Goal: Register for event/course: Sign up to attend an event or enroll in a course

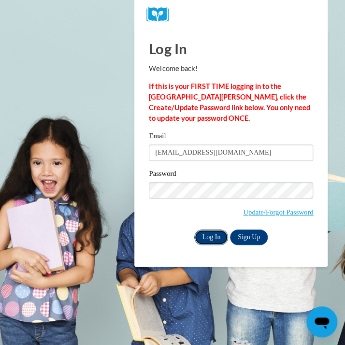
click at [216, 229] on input "Log In" at bounding box center [211, 236] width 34 height 15
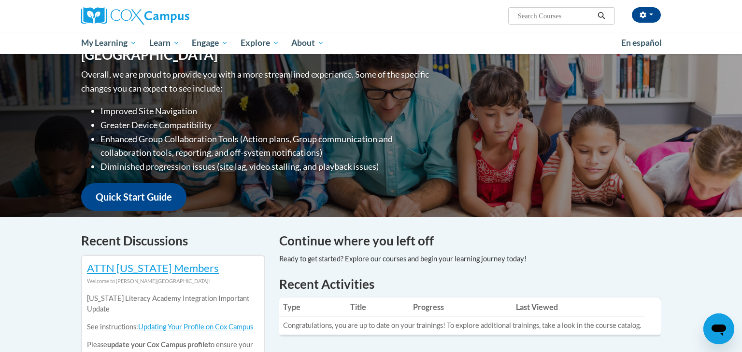
scroll to position [75, 0]
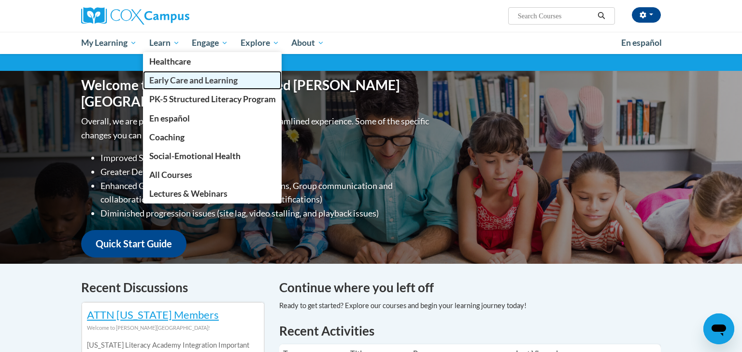
click at [173, 79] on span "Early Care and Learning" at bounding box center [193, 80] width 88 height 10
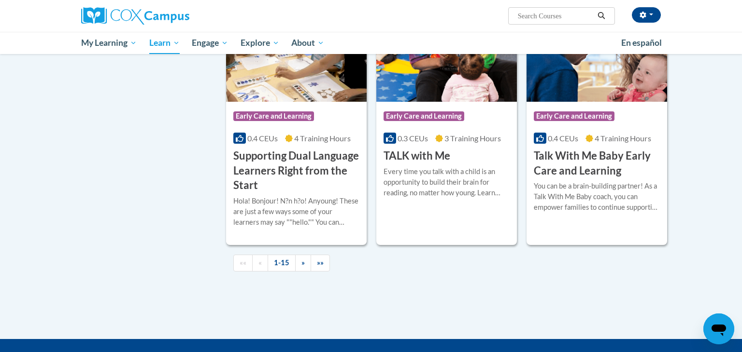
scroll to position [1363, 0]
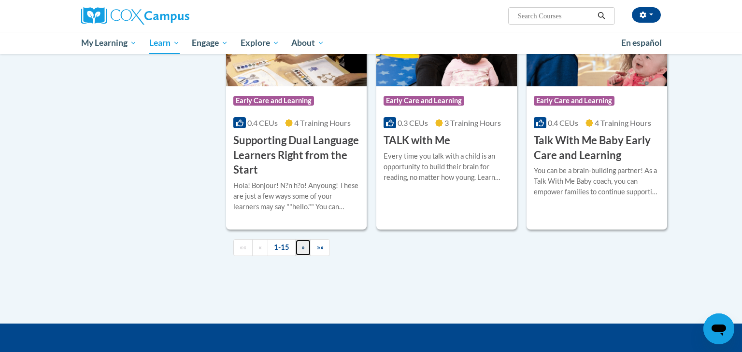
click at [308, 256] on link "»" at bounding box center [303, 247] width 16 height 17
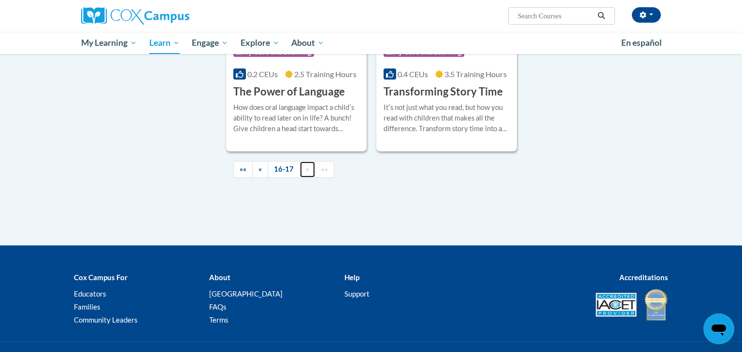
scroll to position [0, 0]
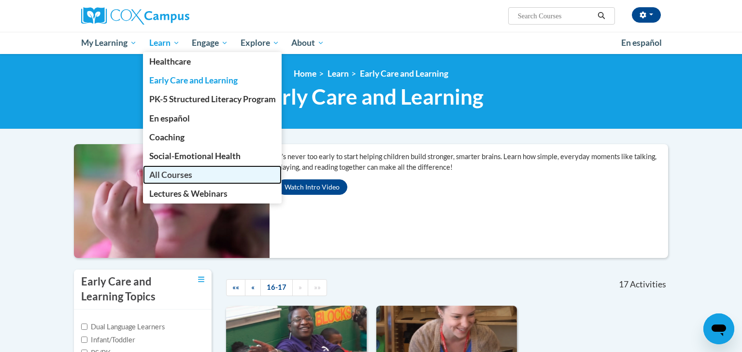
click at [172, 181] on link "All Courses" at bounding box center [212, 175] width 139 height 19
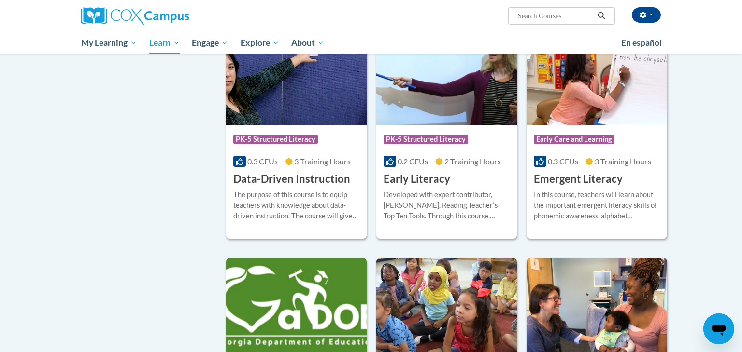
scroll to position [955, 0]
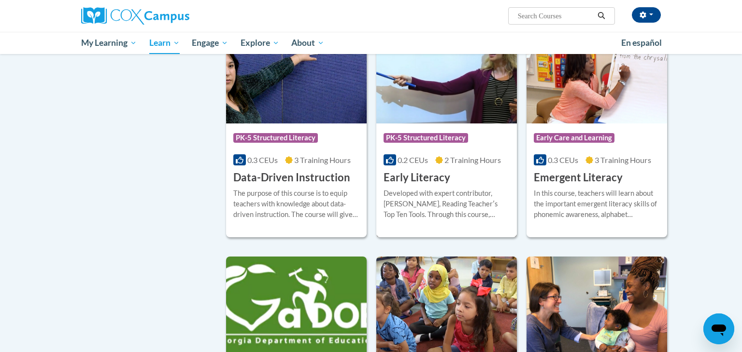
click at [477, 111] on img at bounding box center [446, 74] width 140 height 98
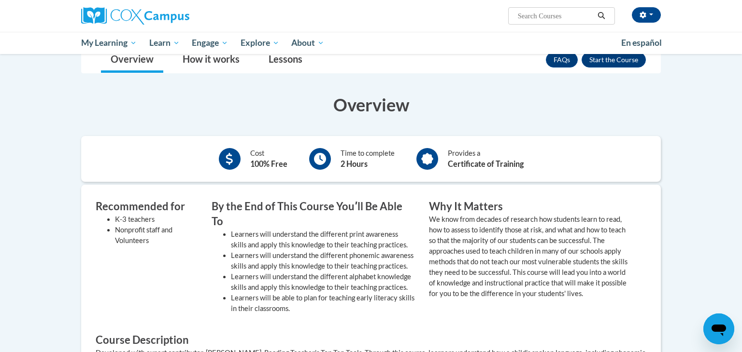
scroll to position [95, 0]
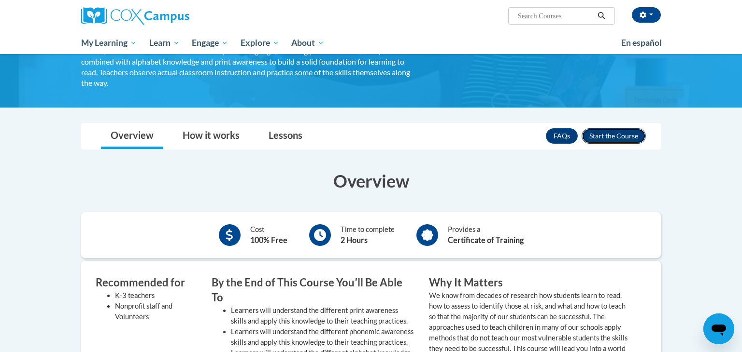
click at [621, 141] on button "Enroll" at bounding box center [613, 135] width 64 height 15
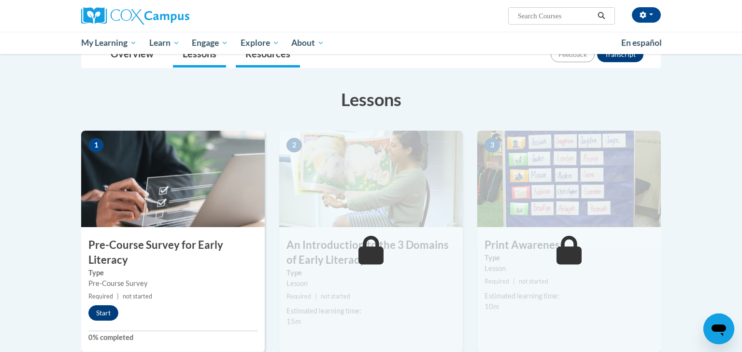
scroll to position [119, 0]
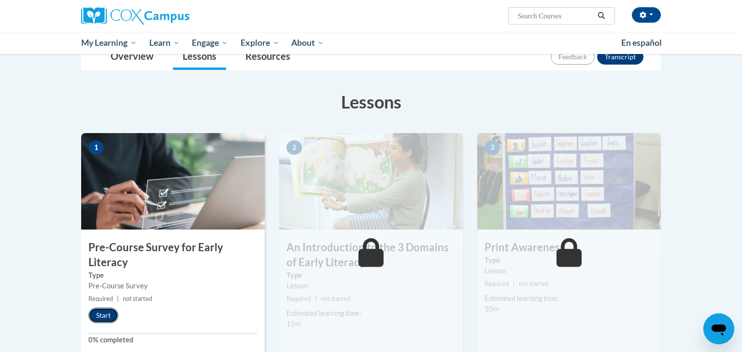
click at [108, 314] on button "Start" at bounding box center [103, 315] width 30 height 15
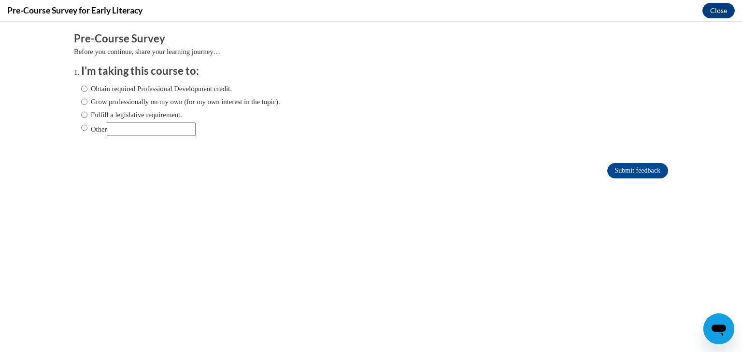
scroll to position [0, 0]
click at [181, 282] on body "Comments Pre-Course Survey Before you continue, share your learning journey… I'…" at bounding box center [371, 187] width 742 height 331
click at [87, 89] on input "Obtain required Professional Development credit." at bounding box center [84, 89] width 6 height 11
radio input "true"
click at [635, 167] on input "Submit feedback" at bounding box center [637, 170] width 61 height 15
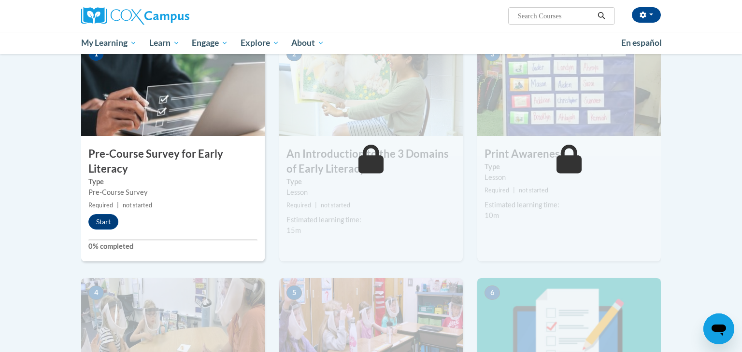
scroll to position [214, 0]
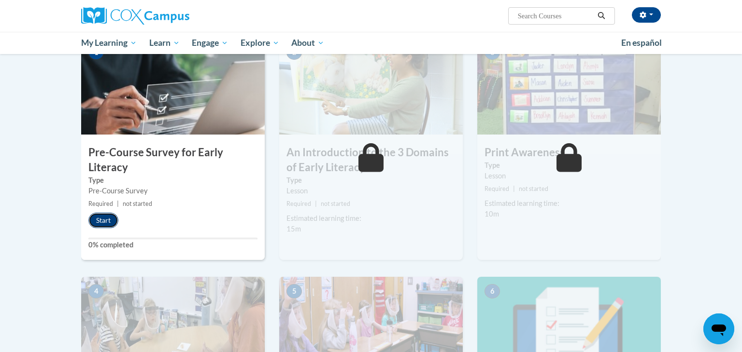
click at [106, 220] on button "Start" at bounding box center [103, 220] width 30 height 15
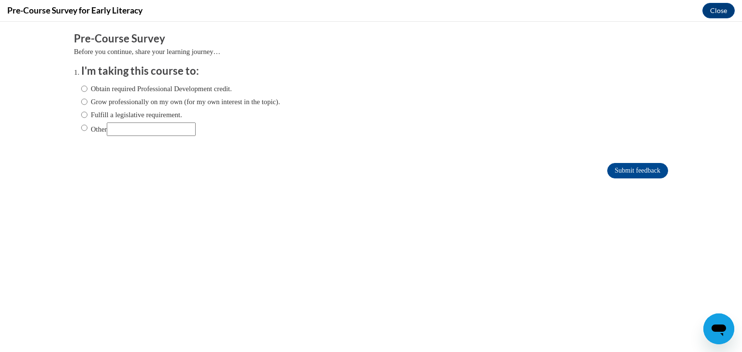
scroll to position [0, 0]
click at [90, 88] on label "Obtain required Professional Development credit." at bounding box center [156, 89] width 151 height 11
click at [87, 88] on input "Obtain required Professional Development credit." at bounding box center [84, 89] width 6 height 11
radio input "true"
click at [631, 166] on input "Submit feedback" at bounding box center [637, 170] width 61 height 15
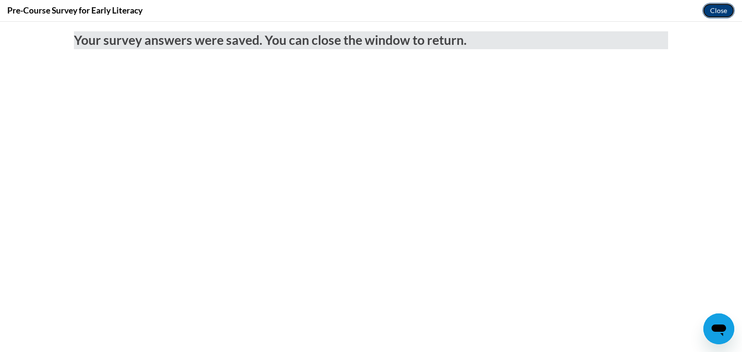
click at [716, 11] on button "Close" at bounding box center [718, 10] width 32 height 15
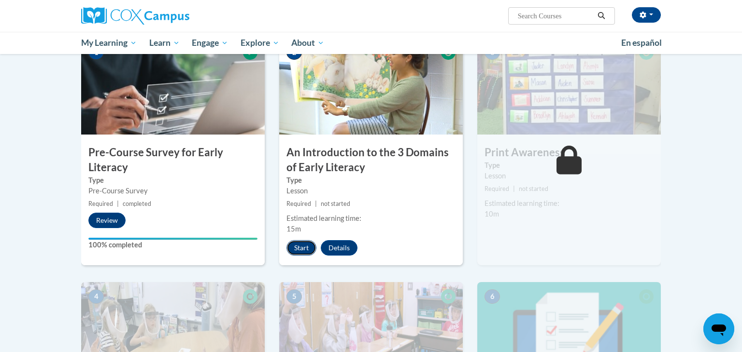
click at [306, 246] on button "Start" at bounding box center [301, 247] width 30 height 15
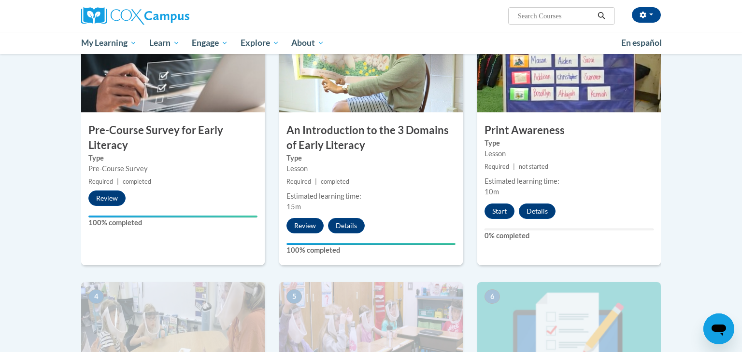
scroll to position [229, 0]
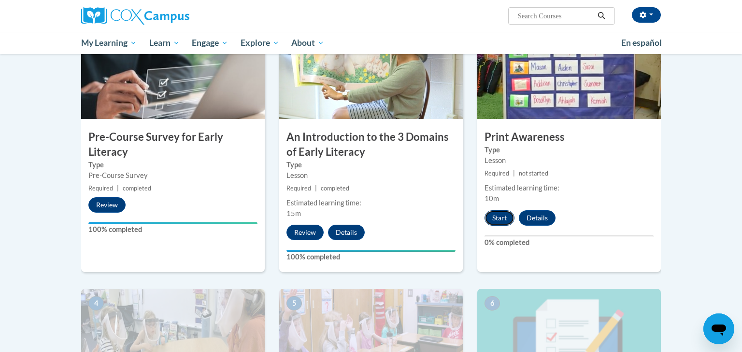
click at [499, 218] on button "Start" at bounding box center [499, 218] width 30 height 15
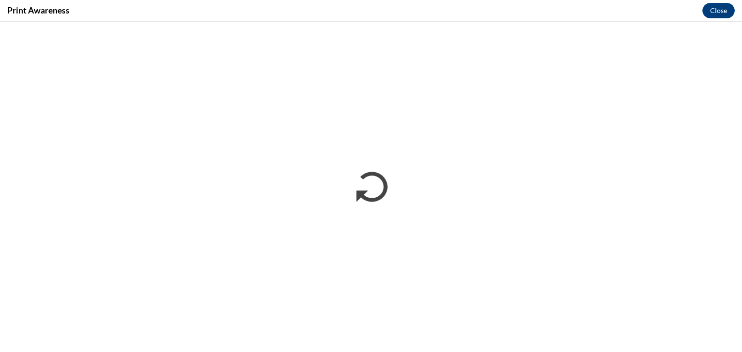
scroll to position [0, 0]
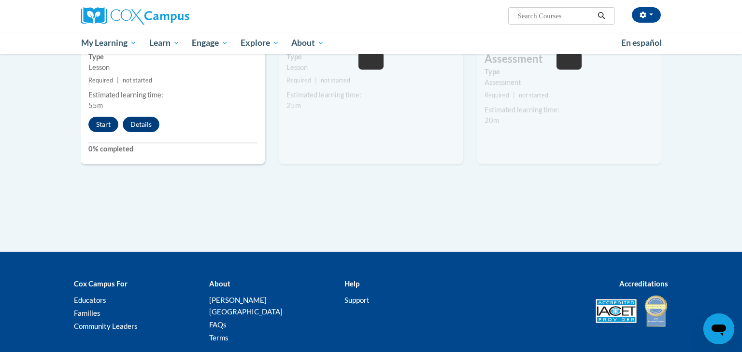
scroll to position [592, 0]
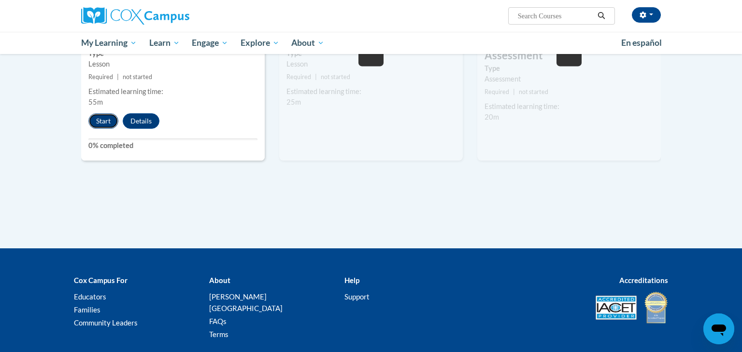
click at [104, 127] on button "Start" at bounding box center [103, 120] width 30 height 15
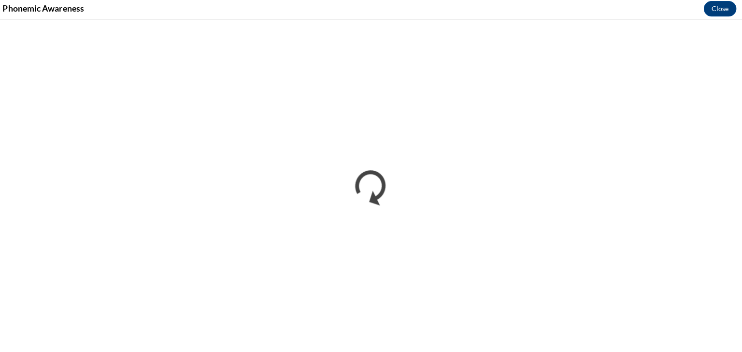
scroll to position [592, 0]
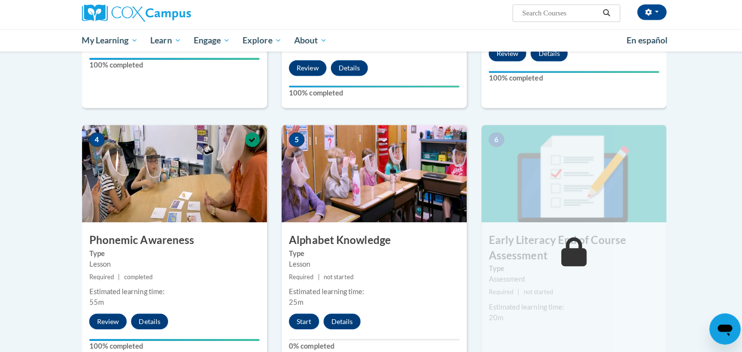
scroll to position [394, 0]
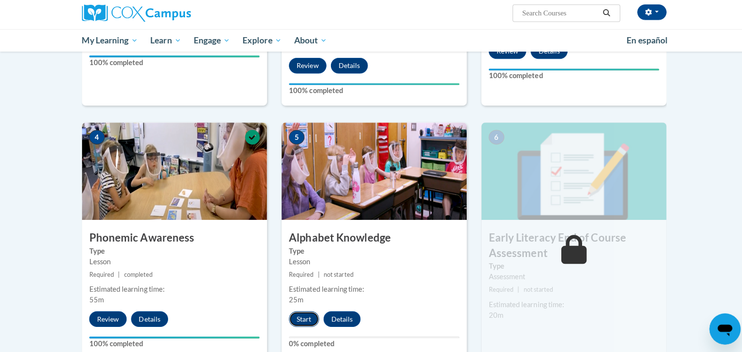
click at [308, 319] on button "Start" at bounding box center [301, 319] width 30 height 15
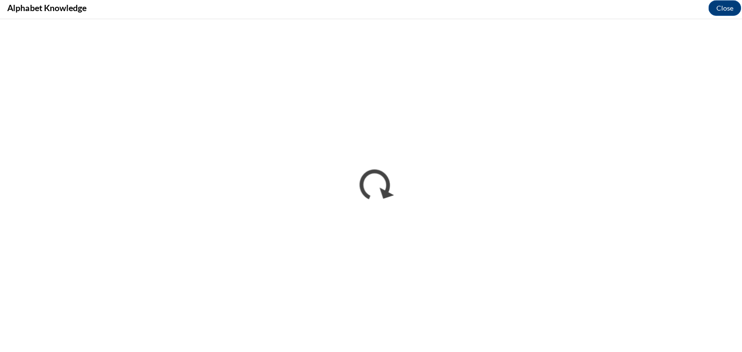
scroll to position [0, 0]
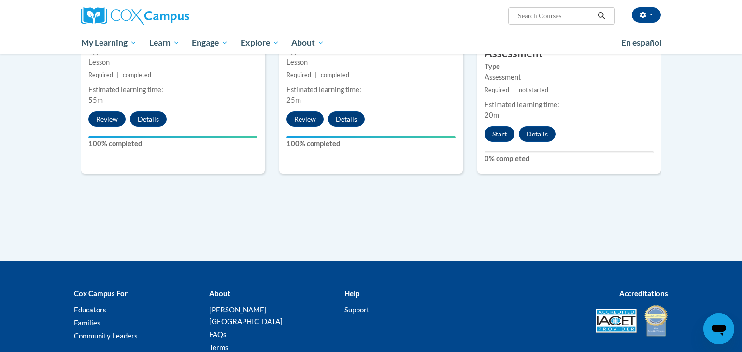
scroll to position [593, 0]
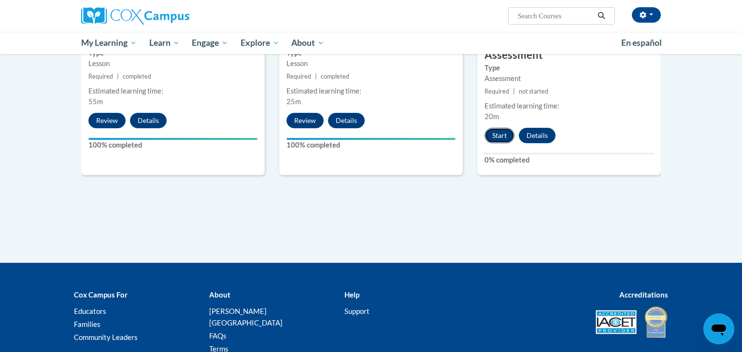
click at [492, 139] on button "Start" at bounding box center [499, 135] width 30 height 15
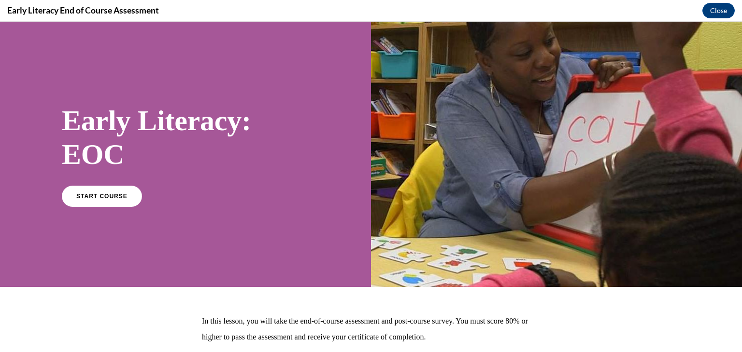
scroll to position [0, 0]
click at [117, 193] on span "START COURSE" at bounding box center [102, 196] width 54 height 7
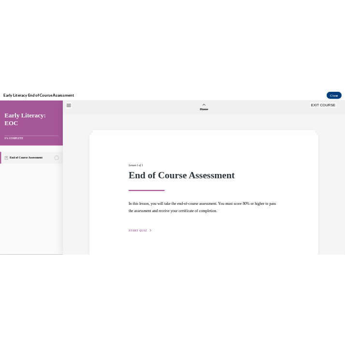
scroll to position [30, 0]
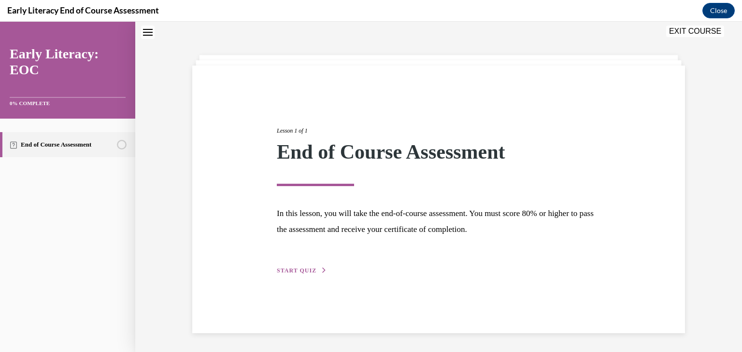
click at [311, 271] on span "START QUIZ" at bounding box center [297, 270] width 40 height 7
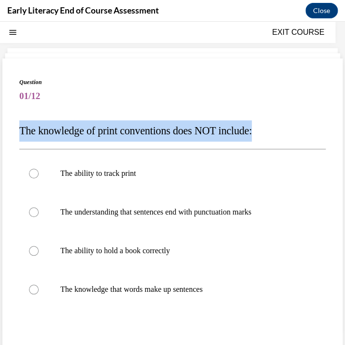
drag, startPoint x: 14, startPoint y: 127, endPoint x: 277, endPoint y: 133, distance: 262.7
click at [277, 133] on div "Question 01/12 The knowledge of print conventions does NOT include: The ability…" at bounding box center [172, 244] width 340 height 372
copy span "The knowledge of print conventions does NOT include:"
click at [117, 295] on div at bounding box center [172, 289] width 306 height 39
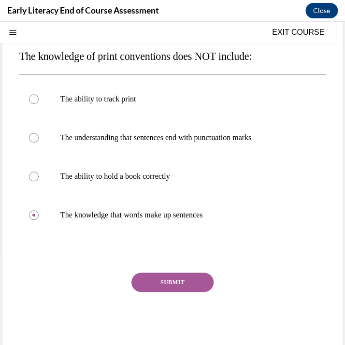
click at [188, 286] on button "SUBMIT" at bounding box center [172, 281] width 82 height 19
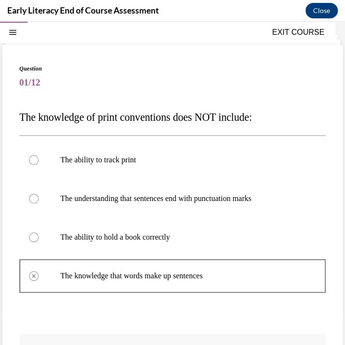
scroll to position [199, 0]
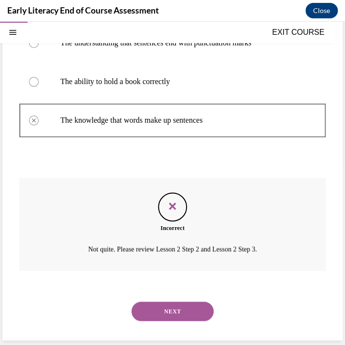
click at [160, 314] on button "NEXT" at bounding box center [172, 310] width 82 height 19
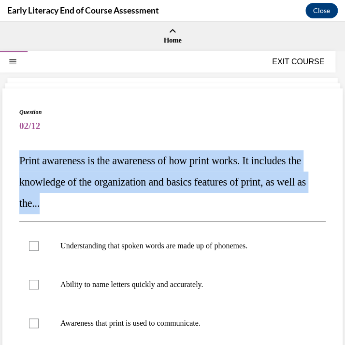
drag, startPoint x: 20, startPoint y: 157, endPoint x: 64, endPoint y: 200, distance: 61.5
click at [64, 200] on p "Print awareness is the awareness of how print works. It includes the knowledge …" at bounding box center [172, 182] width 306 height 64
copy span "Print awareness is the awareness of how print works. It includes the knowledge …"
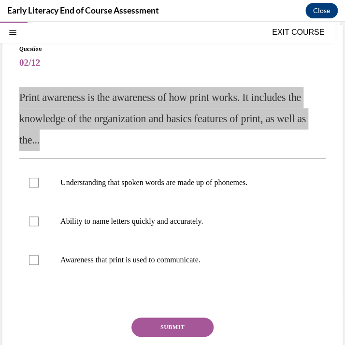
scroll to position [64, 0]
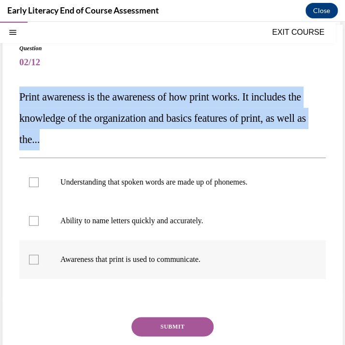
click at [37, 253] on div at bounding box center [172, 259] width 306 height 39
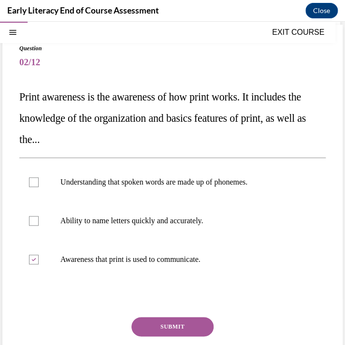
click at [154, 329] on button "SUBMIT" at bounding box center [172, 326] width 82 height 19
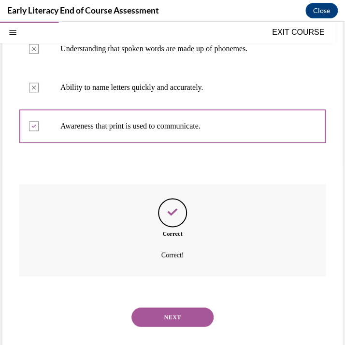
scroll to position [203, 0]
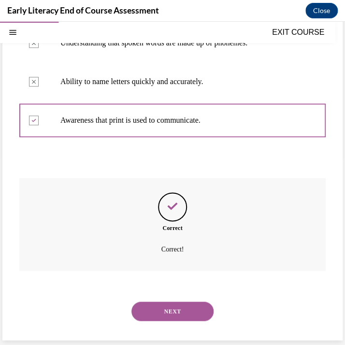
click at [171, 314] on button "NEXT" at bounding box center [172, 310] width 82 height 19
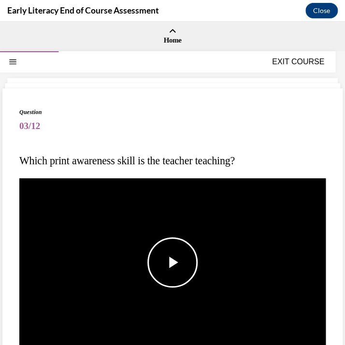
scroll to position [71, 0]
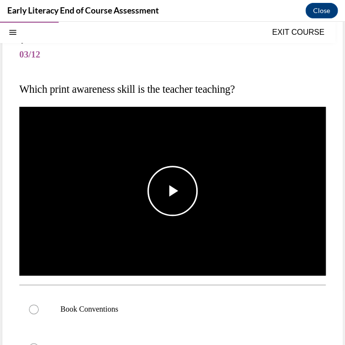
click at [172, 191] on span "Video player" at bounding box center [172, 191] width 0 height 0
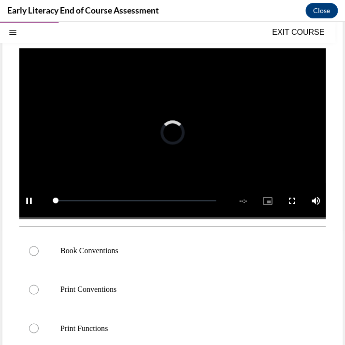
scroll to position [129, 0]
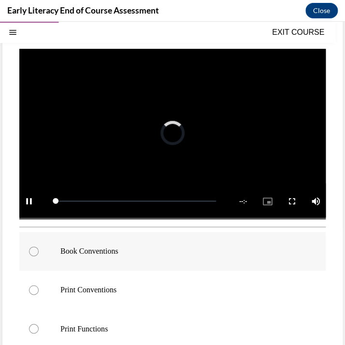
click at [32, 251] on div at bounding box center [34, 251] width 10 height 10
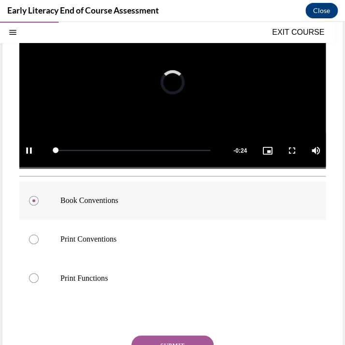
scroll to position [230, 0]
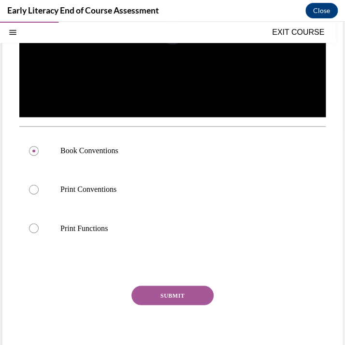
click at [194, 292] on button "SUBMIT" at bounding box center [172, 294] width 82 height 19
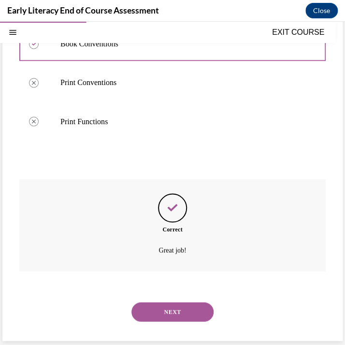
scroll to position [337, 0]
click at [196, 309] on button "NEXT" at bounding box center [172, 310] width 82 height 19
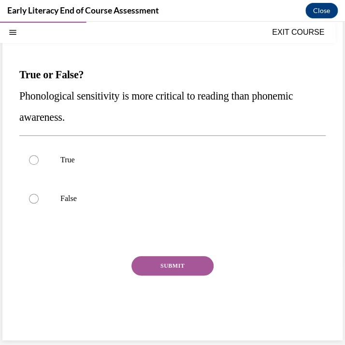
scroll to position [81, 0]
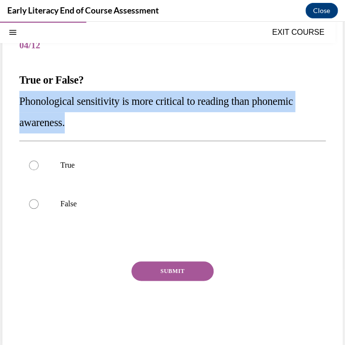
drag, startPoint x: 22, startPoint y: 102, endPoint x: 80, endPoint y: 123, distance: 61.5
click at [80, 123] on p "Phonological sensitivity is more critical to reading than phonemic awareness." at bounding box center [172, 112] width 306 height 42
copy span "Phonological sensitivity is more critical to reading than phonemic awareness."
click at [48, 210] on div at bounding box center [172, 203] width 306 height 39
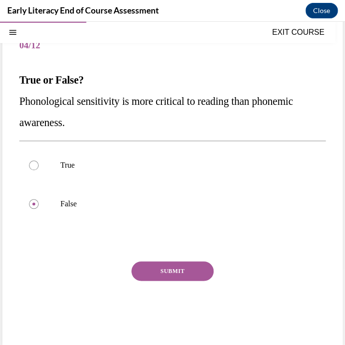
click at [157, 277] on button "SUBMIT" at bounding box center [172, 270] width 82 height 19
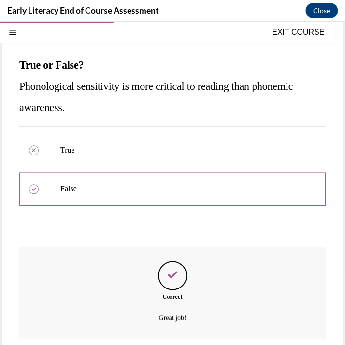
scroll to position [164, 0]
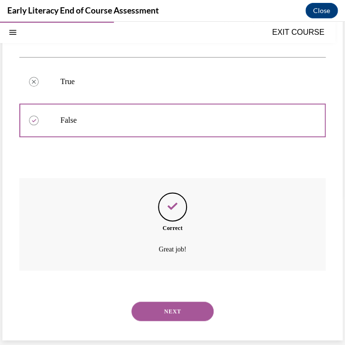
click at [168, 310] on button "NEXT" at bounding box center [172, 310] width 82 height 19
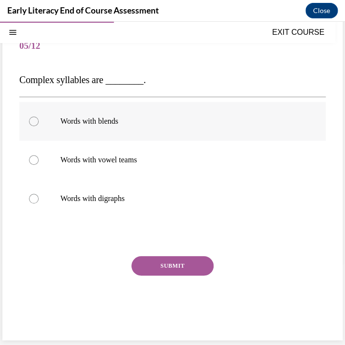
scroll to position [0, 0]
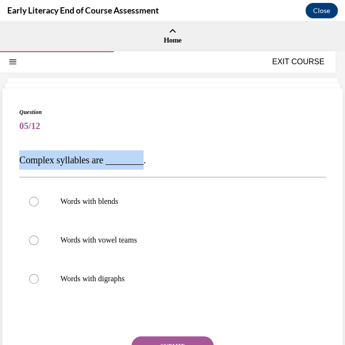
drag, startPoint x: 18, startPoint y: 161, endPoint x: 139, endPoint y: 161, distance: 120.2
click at [139, 161] on div "Question 05/12 Complex syllables are ________. Words with blends Words with vow…" at bounding box center [172, 254] width 340 height 332
copy span "Complex syllables are ________"
click at [84, 204] on p "Words with blends" at bounding box center [180, 202] width 241 height 10
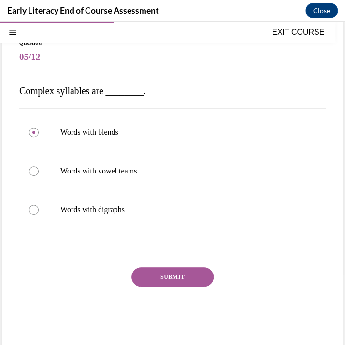
scroll to position [80, 0]
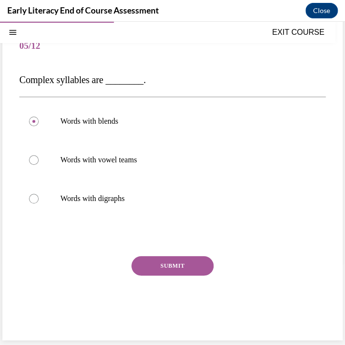
click at [156, 273] on button "SUBMIT" at bounding box center [172, 265] width 82 height 19
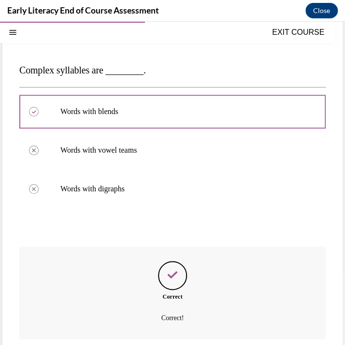
scroll to position [158, 0]
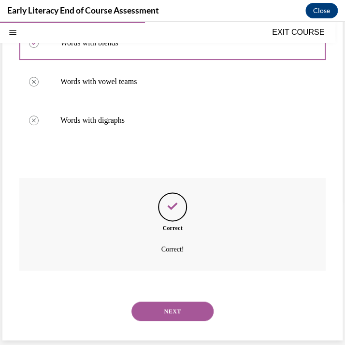
click at [169, 309] on button "NEXT" at bounding box center [172, 310] width 82 height 19
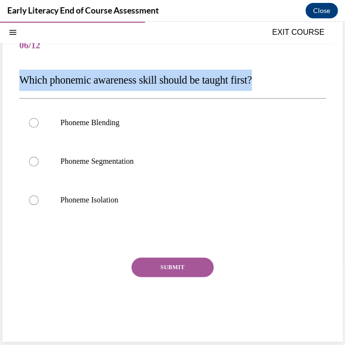
drag, startPoint x: 17, startPoint y: 78, endPoint x: 273, endPoint y: 87, distance: 255.6
click at [273, 87] on div "Question 06/12 Which phonemic awareness skill should be taught first? Phoneme B…" at bounding box center [172, 175] width 340 height 334
copy span "Which phonemic awareness skill should be taught first?"
click at [89, 198] on p "Phoneme Isolation" at bounding box center [180, 200] width 241 height 10
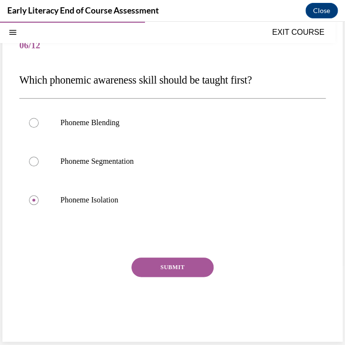
click at [170, 264] on button "SUBMIT" at bounding box center [172, 266] width 82 height 19
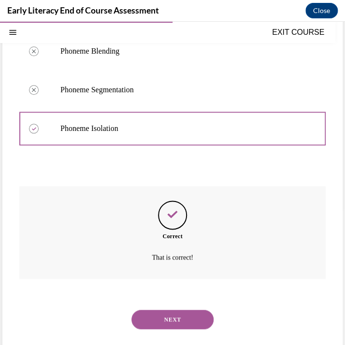
scroll to position [160, 0]
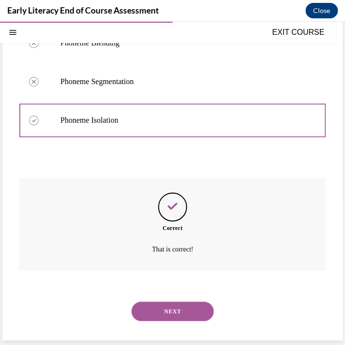
click at [193, 311] on button "NEXT" at bounding box center [172, 310] width 82 height 19
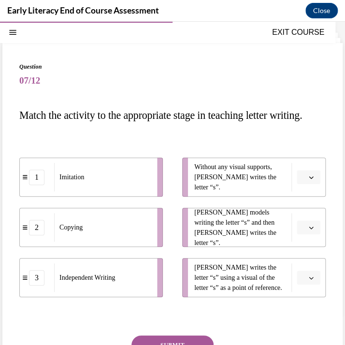
scroll to position [41, 0]
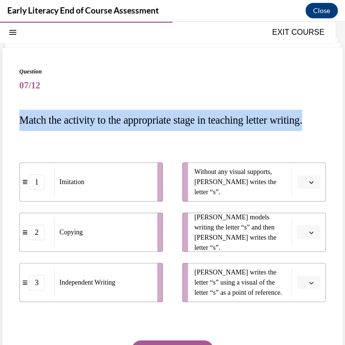
drag, startPoint x: 15, startPoint y: 117, endPoint x: 72, endPoint y: 140, distance: 61.3
click at [72, 140] on div "Question 07/12 Match the activity to the appropriate stage in teaching letter w…" at bounding box center [172, 236] width 340 height 376
copy span "Match the activity to the appropriate stage in teaching letter writing."
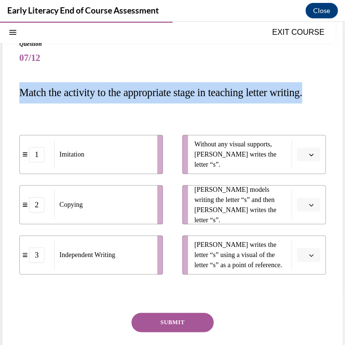
scroll to position [72, 0]
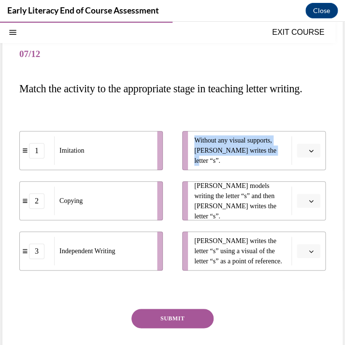
drag, startPoint x: 194, startPoint y: 166, endPoint x: 274, endPoint y: 179, distance: 81.3
click at [274, 166] on span "Without any visual supports, Tina writes the letter “s”." at bounding box center [240, 150] width 92 height 30
copy span "Without any visual supports, Tina writes the letter “s”."
click at [307, 158] on button "button" at bounding box center [308, 150] width 24 height 14
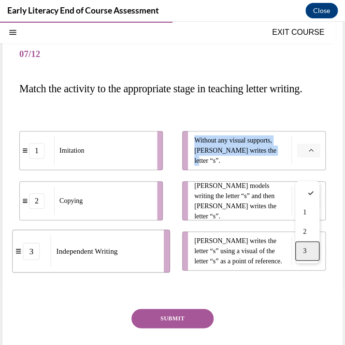
click at [314, 247] on div "3" at bounding box center [307, 250] width 24 height 19
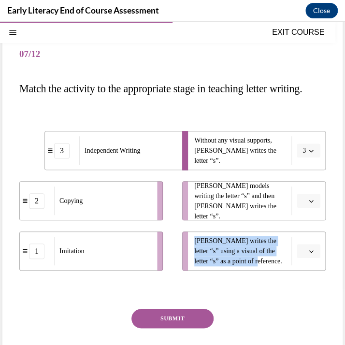
drag, startPoint x: 192, startPoint y: 261, endPoint x: 251, endPoint y: 282, distance: 62.3
click at [251, 270] on li "Tina writes the letter “s” using a visual of the letter “s” as a point of refer…" at bounding box center [253, 250] width 143 height 39
click at [251, 266] on span "Tina writes the letter “s” using a visual of the letter “s” as a point of refer…" at bounding box center [240, 251] width 92 height 30
drag, startPoint x: 251, startPoint y: 281, endPoint x: 193, endPoint y: 253, distance: 64.6
click at [193, 253] on li "Tina writes the letter “s” using a visual of the letter “s” as a point of refer…" at bounding box center [253, 250] width 143 height 39
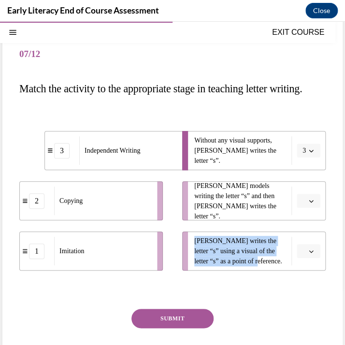
copy span "Tina writes the letter “s” using a visual of the letter “s” as a point of refer…"
click at [310, 253] on icon "button" at bounding box center [311, 251] width 5 height 5
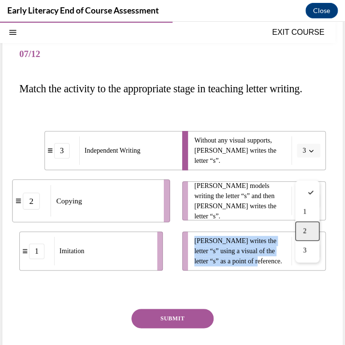
click at [305, 227] on span "2" at bounding box center [304, 231] width 3 height 8
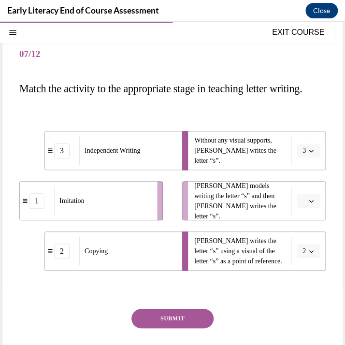
click at [308, 204] on span "button" at bounding box center [311, 200] width 7 height 7
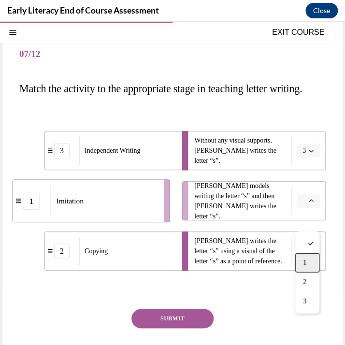
click at [304, 263] on span "1" at bounding box center [304, 263] width 3 height 8
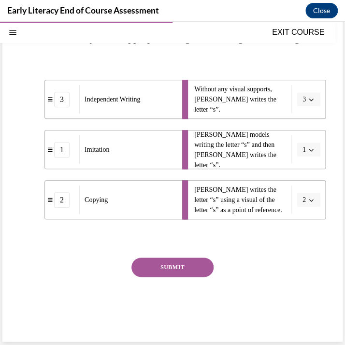
click at [166, 277] on button "SUBMIT" at bounding box center [172, 266] width 82 height 19
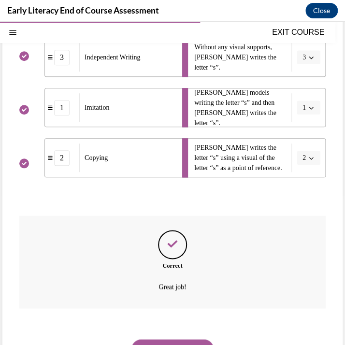
scroll to position [224, 0]
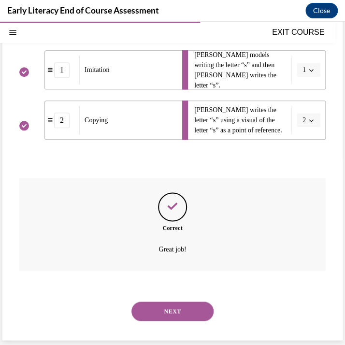
click at [179, 307] on button "NEXT" at bounding box center [172, 310] width 82 height 19
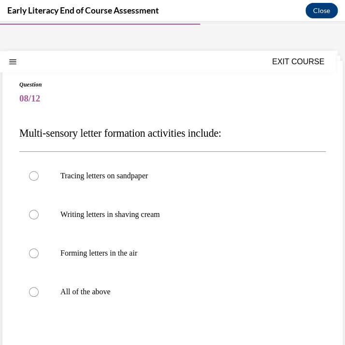
scroll to position [29, 0]
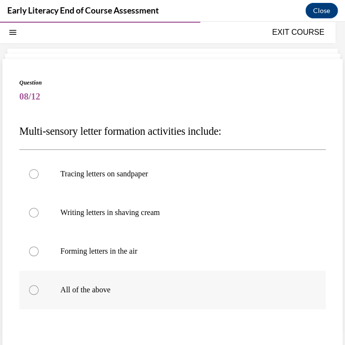
click at [43, 295] on div at bounding box center [172, 289] width 306 height 39
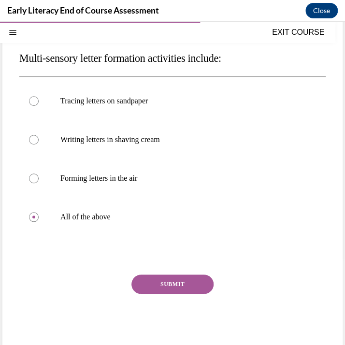
click at [201, 281] on button "SUBMIT" at bounding box center [172, 283] width 82 height 19
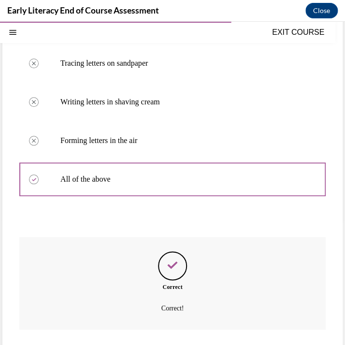
scroll to position [199, 0]
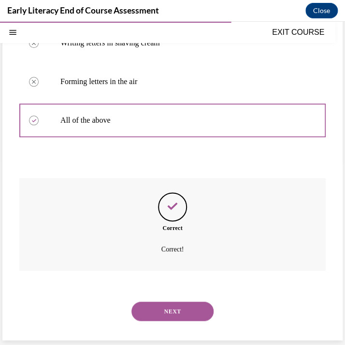
click at [168, 314] on button "NEXT" at bounding box center [172, 310] width 82 height 19
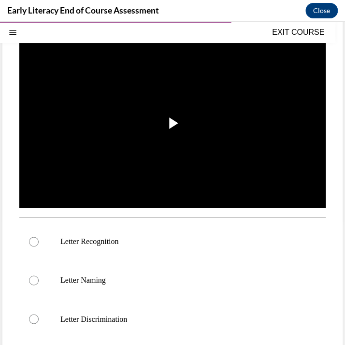
scroll to position [155, 0]
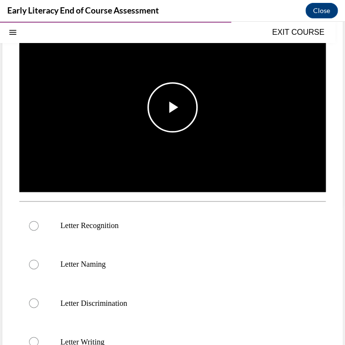
click at [172, 107] on span "Video player" at bounding box center [172, 107] width 0 height 0
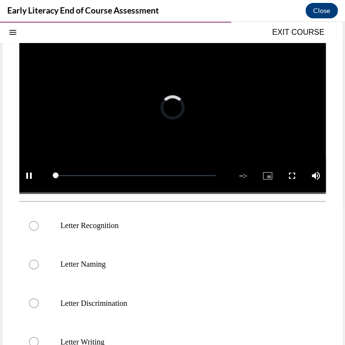
scroll to position [154, 0]
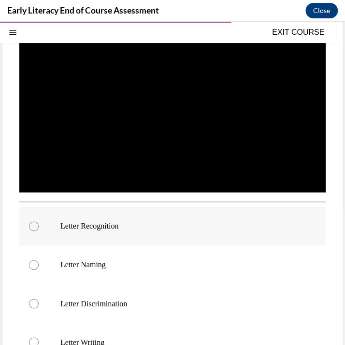
click at [55, 232] on div at bounding box center [172, 226] width 306 height 39
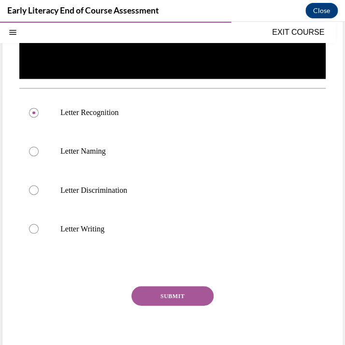
click at [185, 301] on button "SUBMIT" at bounding box center [172, 295] width 82 height 19
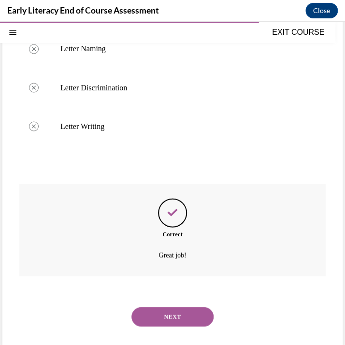
scroll to position [376, 0]
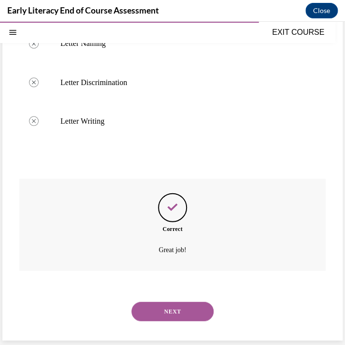
click at [179, 309] on button "NEXT" at bounding box center [172, 310] width 82 height 19
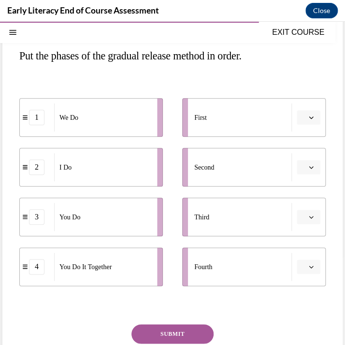
scroll to position [83, 0]
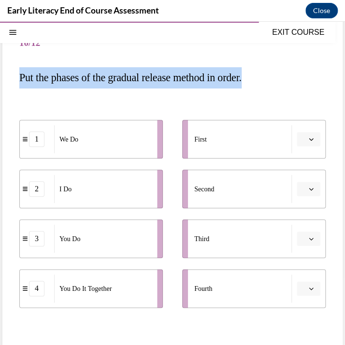
drag, startPoint x: 19, startPoint y: 77, endPoint x: 278, endPoint y: 80, distance: 258.8
click at [278, 80] on p "Put the phases of the gradual release method in order." at bounding box center [172, 77] width 306 height 21
copy span "Put the phases of the gradual release method in order."
click at [309, 140] on icon "button" at bounding box center [311, 139] width 5 height 5
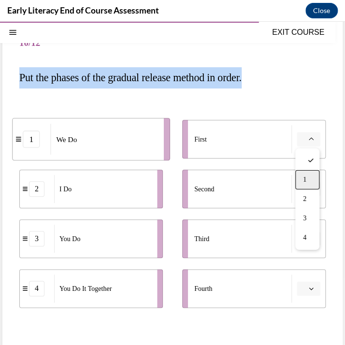
click at [314, 183] on div "1" at bounding box center [307, 179] width 24 height 19
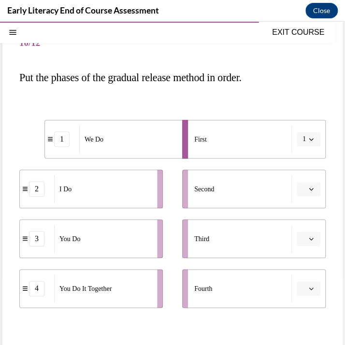
click at [309, 194] on button "button" at bounding box center [308, 189] width 24 height 14
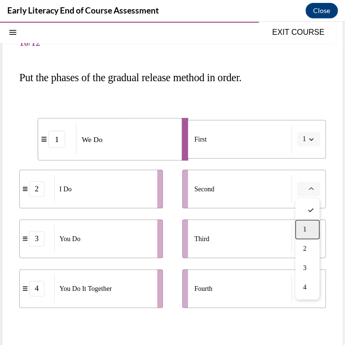
click at [316, 222] on div "1" at bounding box center [307, 229] width 24 height 19
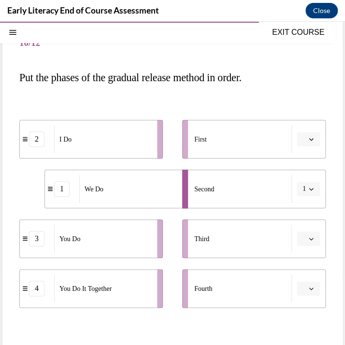
click at [306, 138] on button "button" at bounding box center [308, 139] width 24 height 14
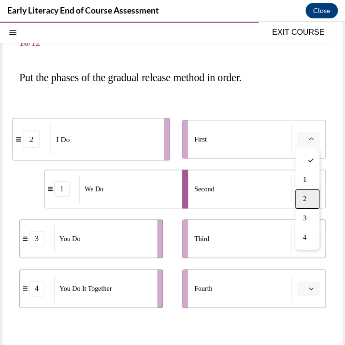
click at [310, 204] on div "2" at bounding box center [307, 198] width 24 height 19
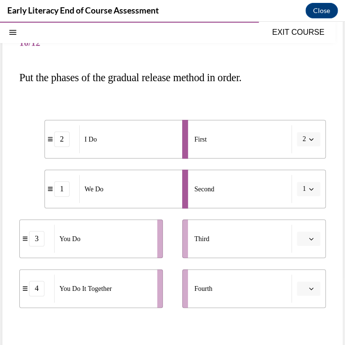
click at [309, 239] on icon "button" at bounding box center [311, 238] width 5 height 5
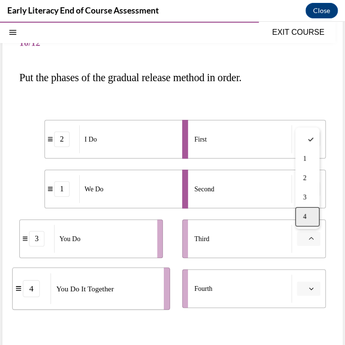
click at [306, 213] on span "4" at bounding box center [304, 217] width 3 height 8
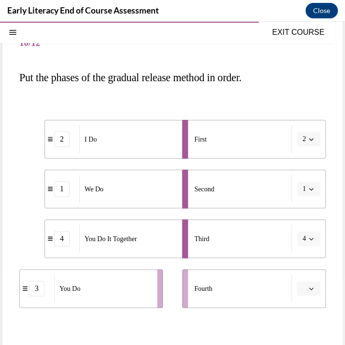
click at [316, 292] on button "button" at bounding box center [308, 288] width 24 height 14
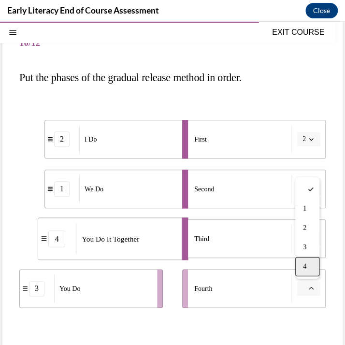
click at [308, 267] on div "4" at bounding box center [307, 266] width 24 height 19
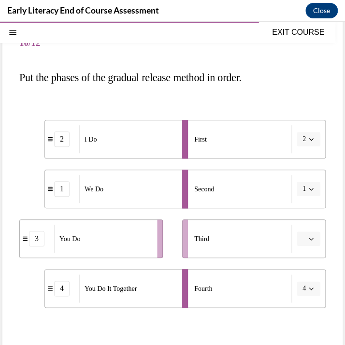
click at [311, 239] on icon "button" at bounding box center [311, 239] width 4 height 2
click at [311, 286] on icon "button" at bounding box center [311, 288] width 5 height 5
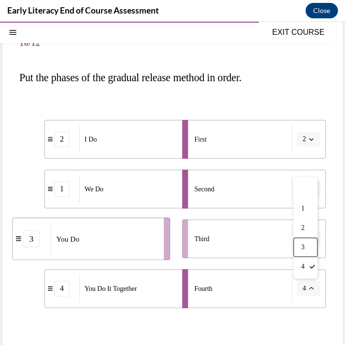
click at [270, 242] on div "Third" at bounding box center [243, 239] width 98 height 28
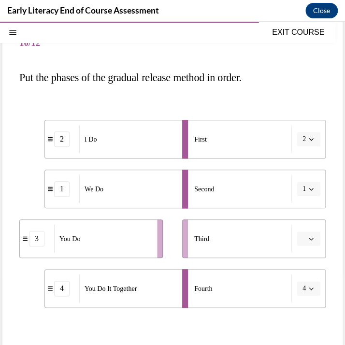
click at [309, 242] on button "button" at bounding box center [308, 238] width 24 height 14
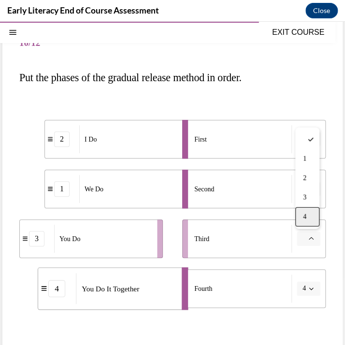
click at [307, 219] on div "4" at bounding box center [307, 216] width 24 height 19
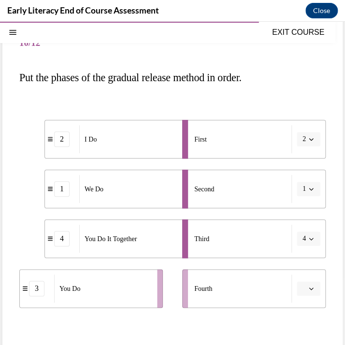
click at [310, 290] on icon "button" at bounding box center [311, 288] width 5 height 5
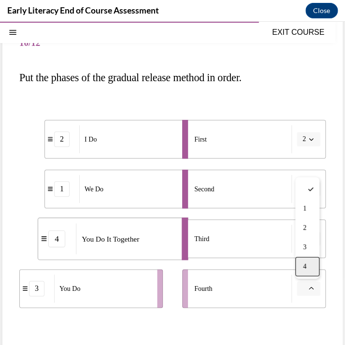
click at [304, 269] on span "4" at bounding box center [304, 267] width 3 height 8
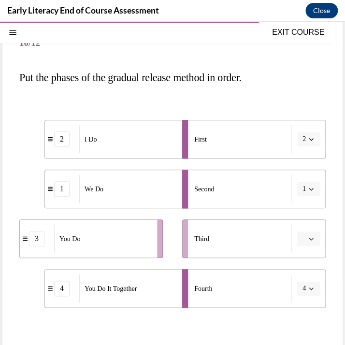
click at [313, 284] on button "4" at bounding box center [308, 288] width 24 height 14
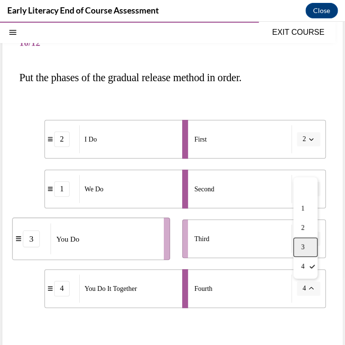
click at [304, 250] on span "3" at bounding box center [302, 247] width 3 height 8
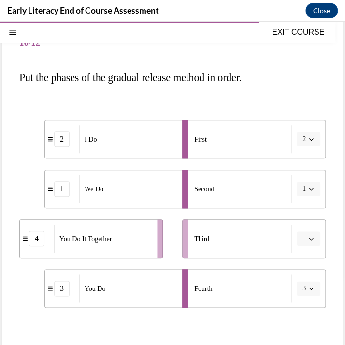
click at [308, 238] on span "button" at bounding box center [311, 238] width 7 height 7
click at [305, 200] on span "3" at bounding box center [304, 198] width 3 height 8
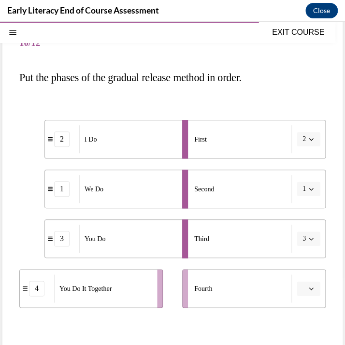
click at [130, 288] on div "You Do It Together" at bounding box center [102, 288] width 97 height 28
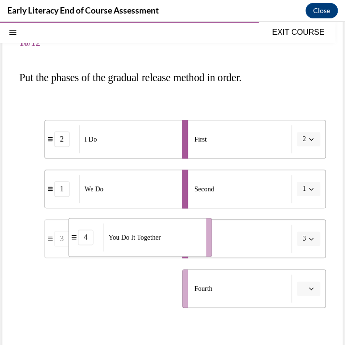
drag, startPoint x: 33, startPoint y: 285, endPoint x: 77, endPoint y: 234, distance: 67.4
click at [78, 234] on div "4" at bounding box center [85, 236] width 15 height 15
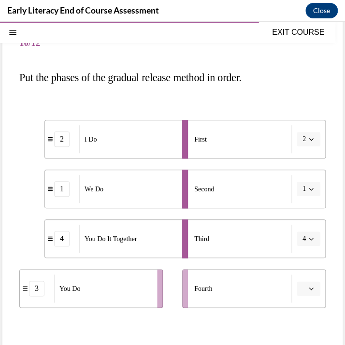
click at [315, 288] on button "button" at bounding box center [308, 288] width 24 height 14
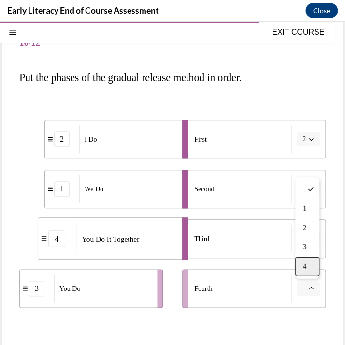
click at [309, 268] on div "4" at bounding box center [307, 266] width 24 height 19
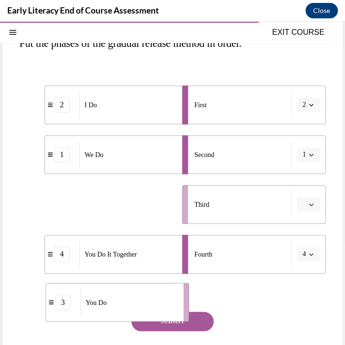
drag, startPoint x: 98, startPoint y: 245, endPoint x: 123, endPoint y: 325, distance: 84.3
click at [123, 321] on li "3 You Do" at bounding box center [116, 301] width 143 height 39
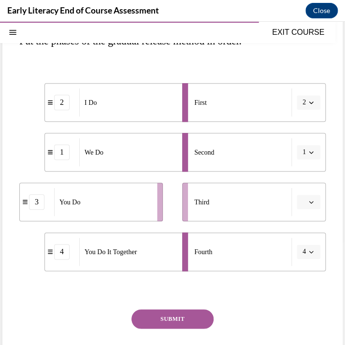
click at [123, 325] on div "SUBMIT" at bounding box center [172, 333] width 306 height 48
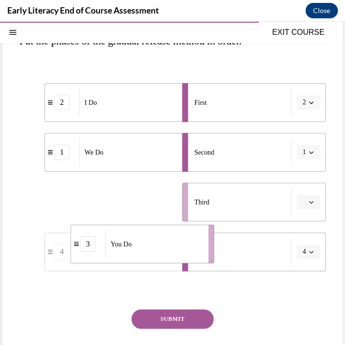
drag, startPoint x: 67, startPoint y: 211, endPoint x: 115, endPoint y: 253, distance: 63.4
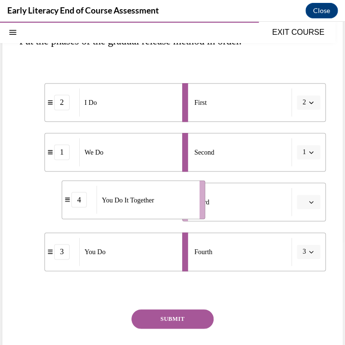
drag, startPoint x: 113, startPoint y: 205, endPoint x: 156, endPoint y: 202, distance: 42.6
click at [154, 202] on span "You Do It Together" at bounding box center [128, 200] width 52 height 10
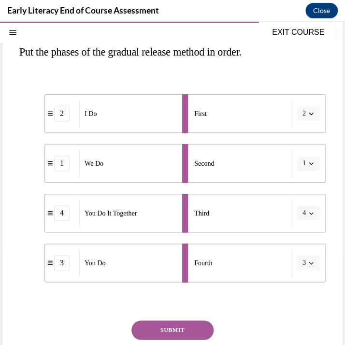
scroll to position [112, 0]
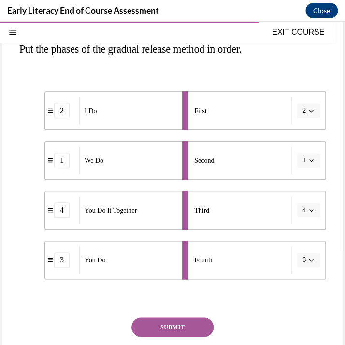
click at [177, 327] on button "SUBMIT" at bounding box center [172, 326] width 82 height 19
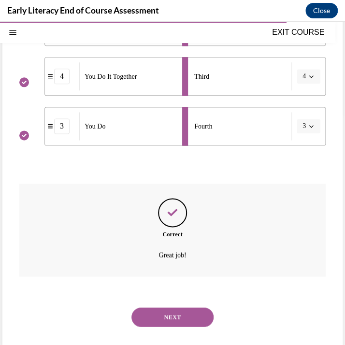
scroll to position [251, 0]
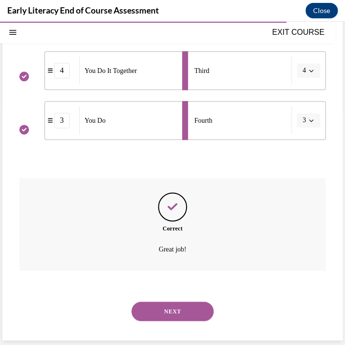
click at [167, 312] on button "NEXT" at bounding box center [172, 310] width 82 height 19
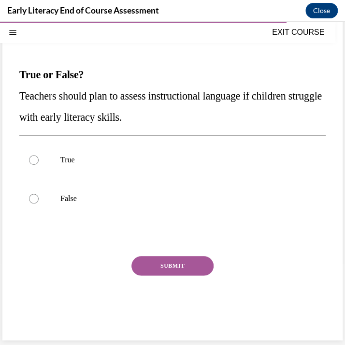
scroll to position [81, 0]
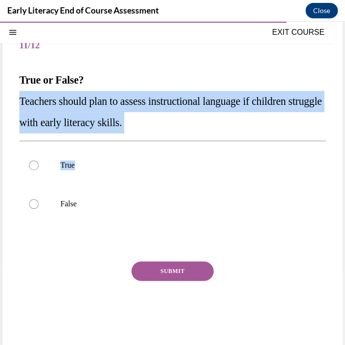
drag, startPoint x: 18, startPoint y: 99, endPoint x: 189, endPoint y: 134, distance: 175.0
click at [189, 134] on div "Question 11/12 True or False? Teachers should plan to assess instructional lang…" at bounding box center [172, 176] width 340 height 337
copy div "Teachers should plan to assess instructional language if children struggle with…"
click at [35, 166] on div at bounding box center [34, 165] width 10 height 10
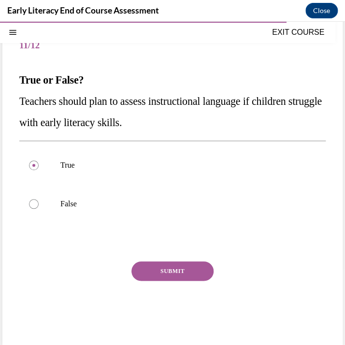
click at [184, 267] on button "SUBMIT" at bounding box center [172, 270] width 82 height 19
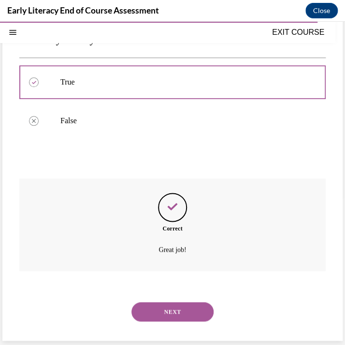
scroll to position [164, 0]
click at [189, 306] on button "NEXT" at bounding box center [172, 310] width 82 height 19
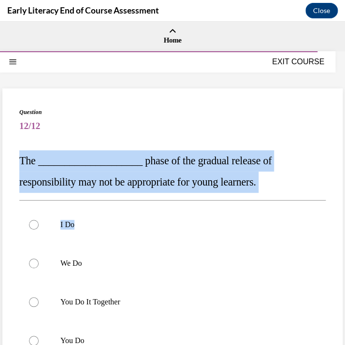
drag, startPoint x: 20, startPoint y: 155, endPoint x: 235, endPoint y: 193, distance: 218.0
click at [235, 193] on div "Question 12/12 The ____________________ phase of the gradual release of respons…" at bounding box center [172, 292] width 306 height 369
click at [236, 188] on div "Question 12/12 The ____________________ phase of the gradual release of respons…" at bounding box center [172, 292] width 306 height 369
click at [231, 183] on p "The ____________________ phase of the gradual release of responsibility may not…" at bounding box center [172, 171] width 306 height 42
drag, startPoint x: 231, startPoint y: 183, endPoint x: 20, endPoint y: 161, distance: 212.2
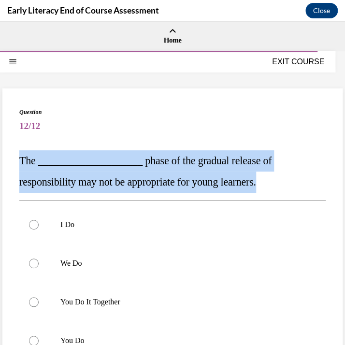
click at [20, 161] on p "The ____________________ phase of the gradual release of responsibility may not…" at bounding box center [172, 171] width 306 height 42
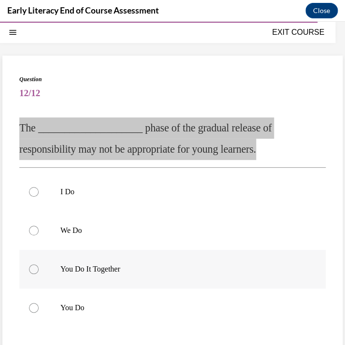
scroll to position [37, 0]
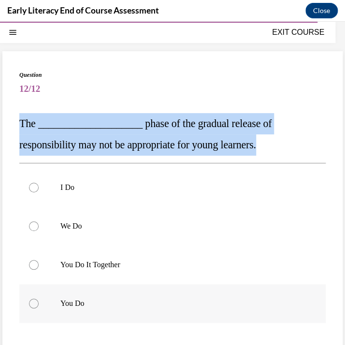
click at [62, 299] on p "You Do" at bounding box center [180, 303] width 241 height 10
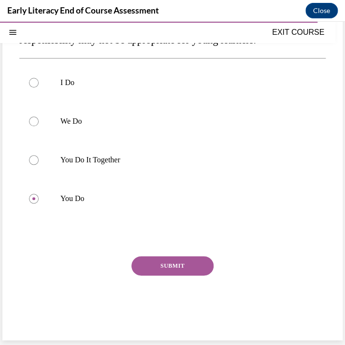
click at [196, 261] on button "SUBMIT" at bounding box center [172, 265] width 82 height 19
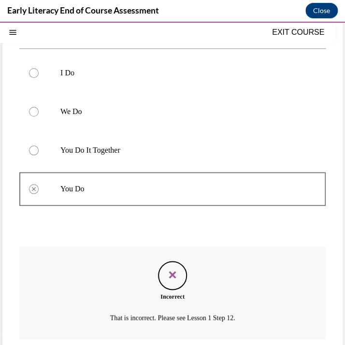
scroll to position [220, 0]
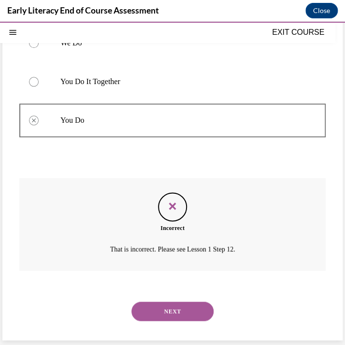
click at [195, 312] on button "NEXT" at bounding box center [172, 310] width 82 height 19
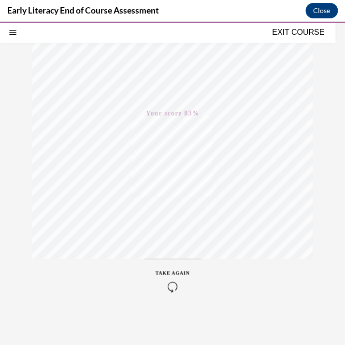
scroll to position [0, 0]
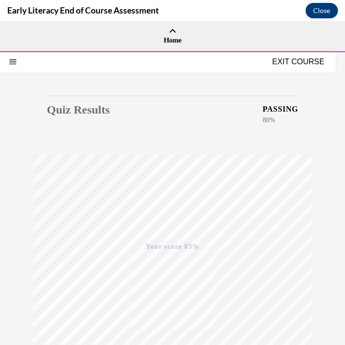
click at [310, 64] on button "EXIT COURSE" at bounding box center [298, 62] width 58 height 12
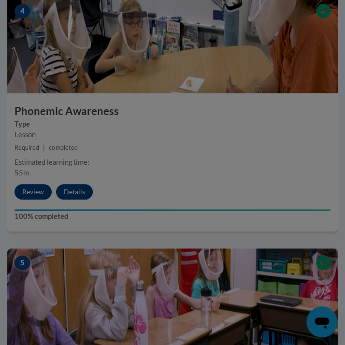
scroll to position [413, 0]
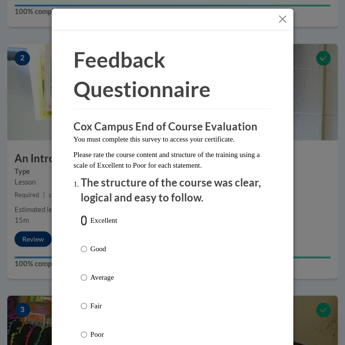
click at [83, 224] on input "Excellent" at bounding box center [84, 220] width 6 height 11
radio input "true"
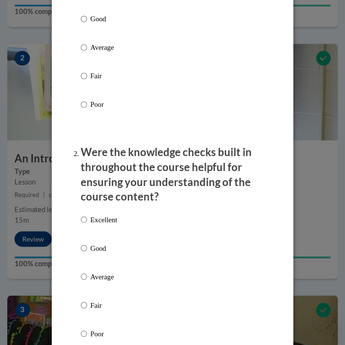
scroll to position [230, 0]
click at [83, 247] on input "Good" at bounding box center [84, 247] width 6 height 11
radio input "true"
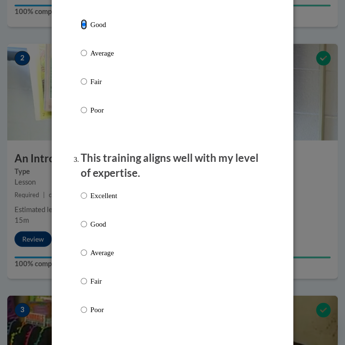
scroll to position [509, 0]
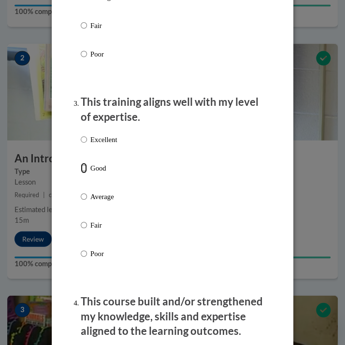
click at [82, 169] on input "Good" at bounding box center [84, 168] width 6 height 11
radio input "true"
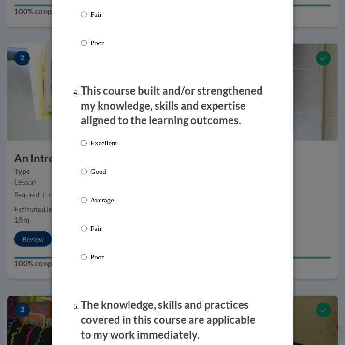
scroll to position [719, 0]
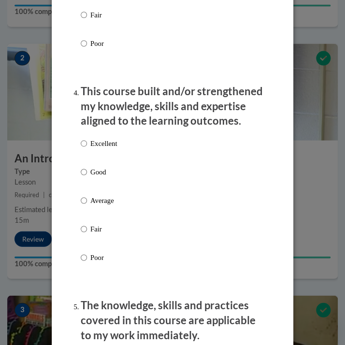
click at [104, 205] on label "Average" at bounding box center [99, 208] width 36 height 26
click at [87, 205] on input "Average" at bounding box center [84, 200] width 6 height 11
radio input "true"
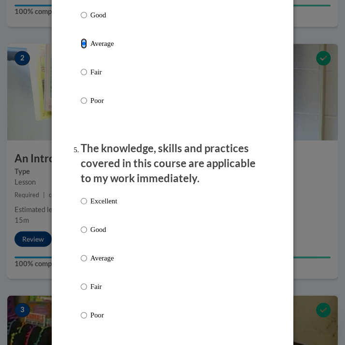
scroll to position [882, 0]
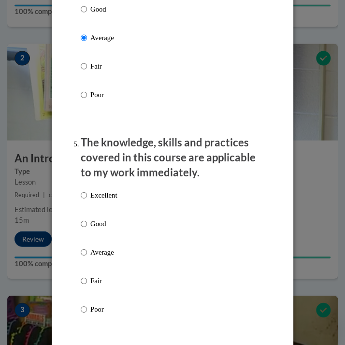
click at [101, 223] on p "Good" at bounding box center [103, 223] width 27 height 11
click at [87, 223] on input "Good" at bounding box center [84, 223] width 6 height 11
radio input "true"
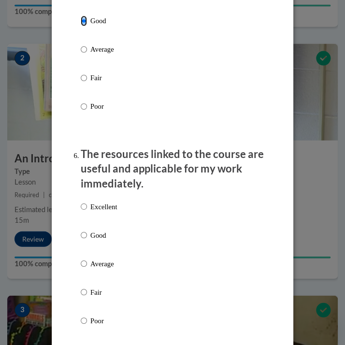
scroll to position [1088, 0]
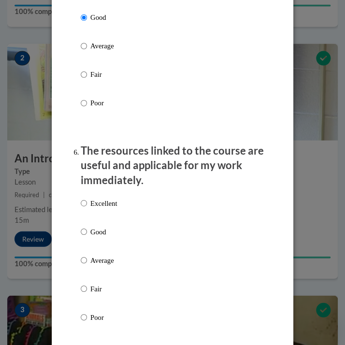
click at [98, 230] on p "Good" at bounding box center [103, 231] width 27 height 11
click at [87, 230] on input "Good" at bounding box center [84, 231] width 6 height 11
radio input "true"
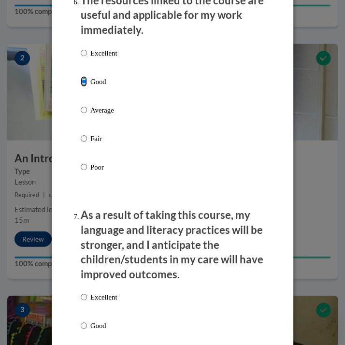
scroll to position [1290, 0]
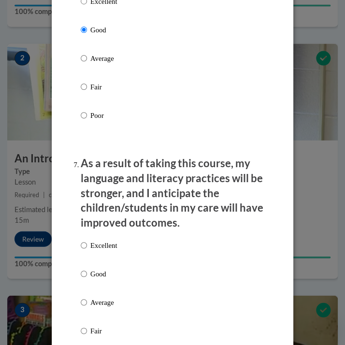
click at [97, 261] on label "Excellent" at bounding box center [99, 252] width 36 height 26
click at [87, 250] on input "Excellent" at bounding box center [84, 244] width 6 height 11
radio input "true"
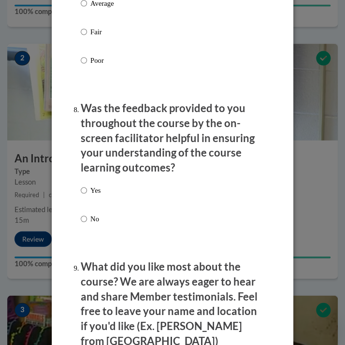
scroll to position [1593, 0]
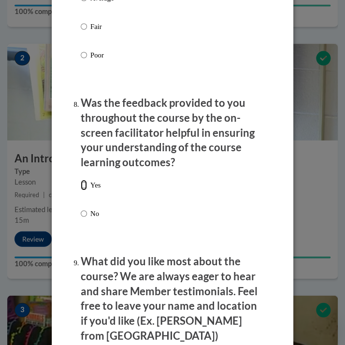
click at [81, 189] on input "Yes" at bounding box center [84, 185] width 6 height 11
radio input "true"
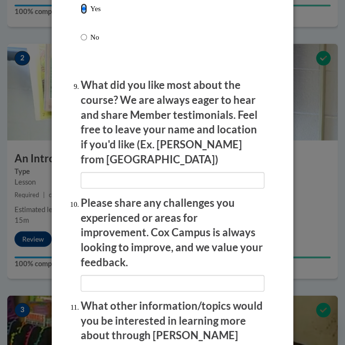
scroll to position [1777, 0]
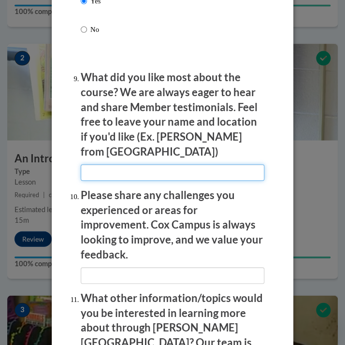
click at [109, 164] on input "textbox" at bounding box center [172, 172] width 183 height 16
type input "love it"
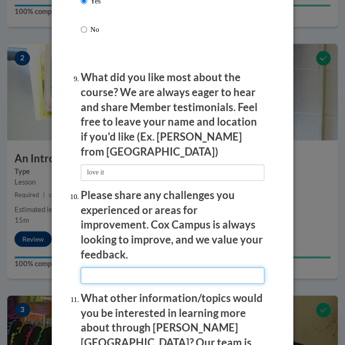
click at [134, 267] on input "textbox" at bounding box center [172, 275] width 183 height 16
type input "h"
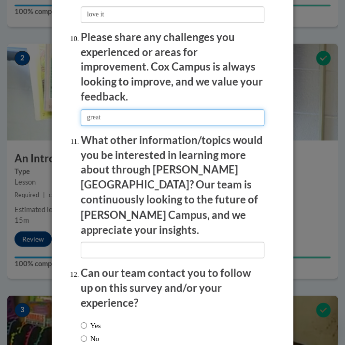
scroll to position [1949, 0]
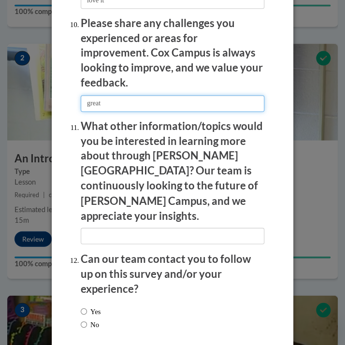
type input "great"
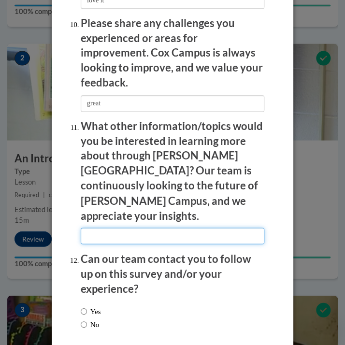
click at [123, 227] on input "textbox" at bounding box center [172, 235] width 183 height 16
type input "love it"
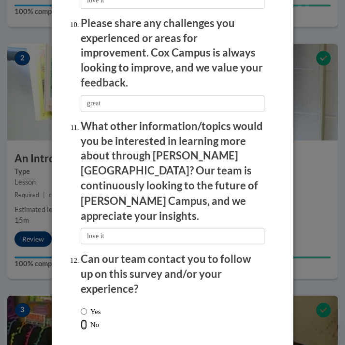
click at [81, 319] on input "No" at bounding box center [84, 324] width 6 height 11
radio input "true"
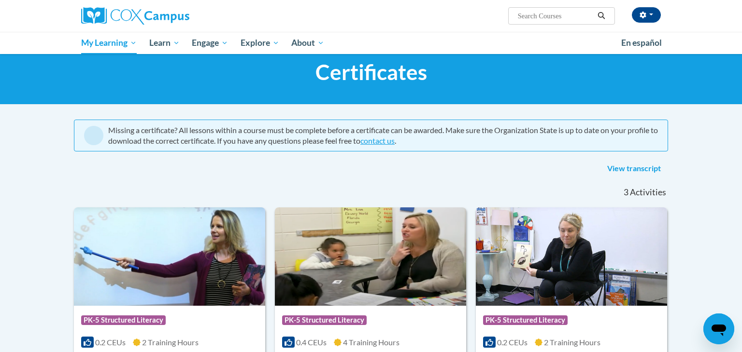
scroll to position [147, 0]
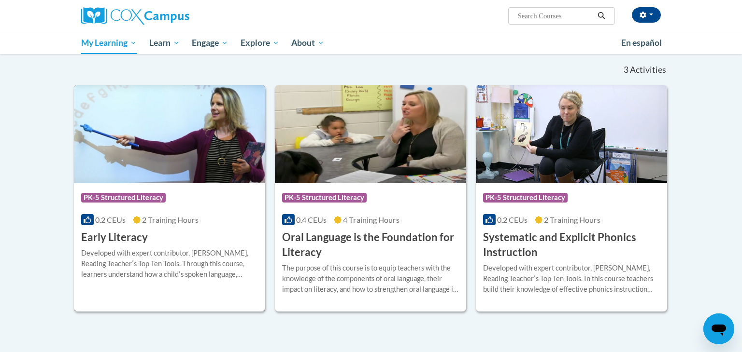
click at [198, 188] on div "Course Category: PK-5 Structured Literacy" at bounding box center [169, 199] width 177 height 22
